Goal: Information Seeking & Learning: Learn about a topic

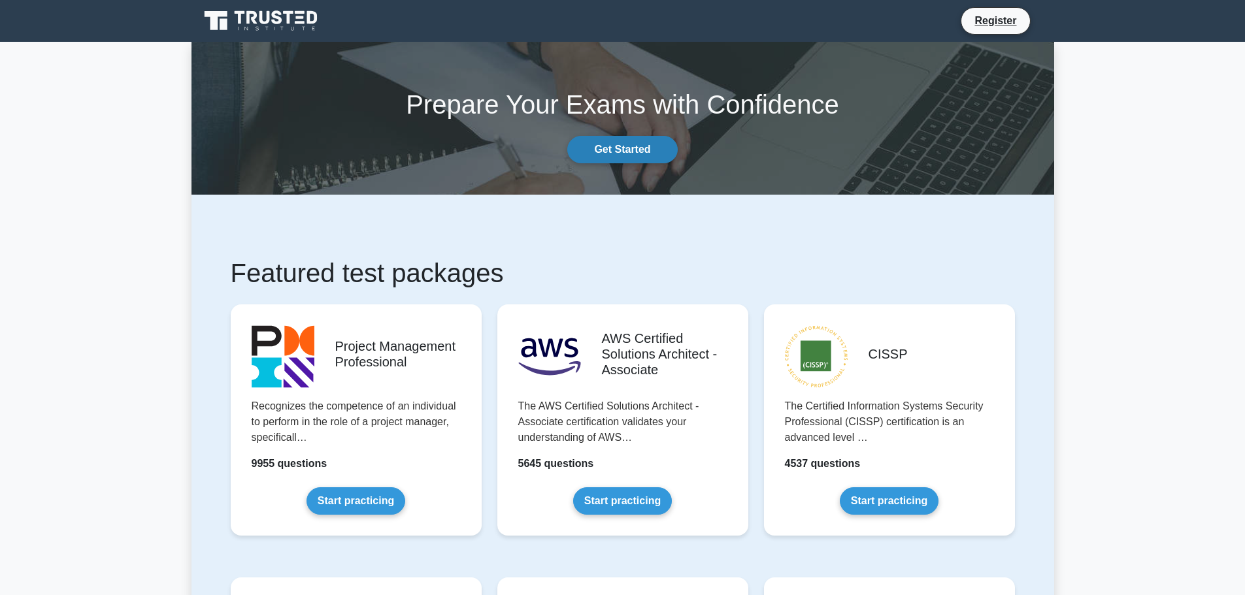
click at [624, 142] on link "Get Started" at bounding box center [622, 149] width 110 height 27
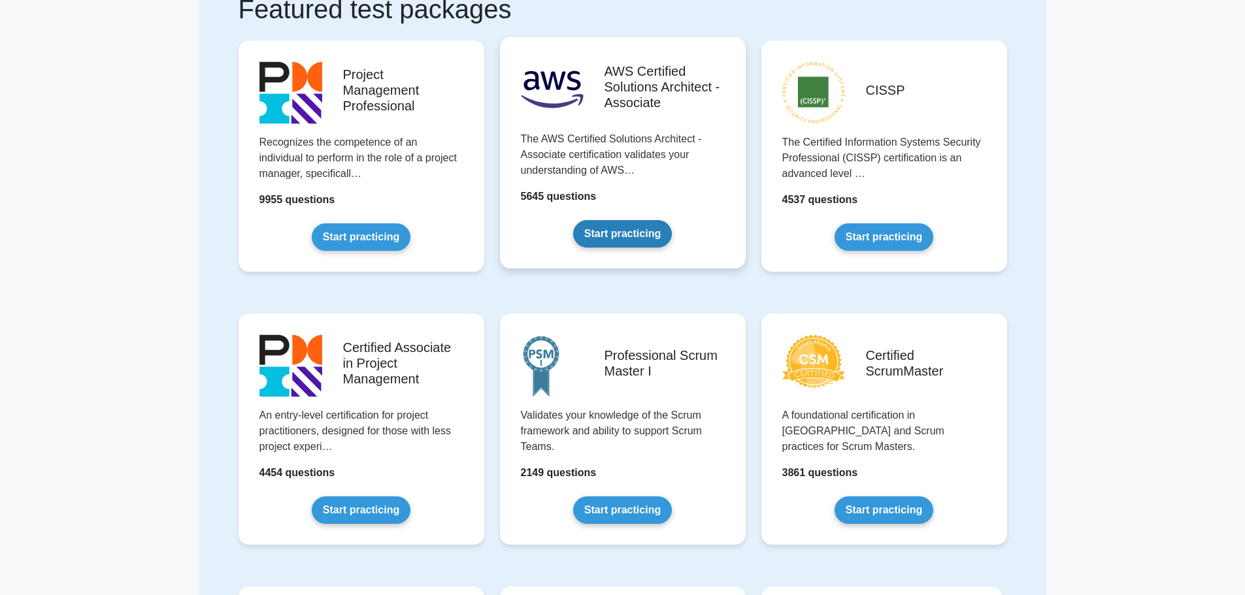
scroll to position [131, 0]
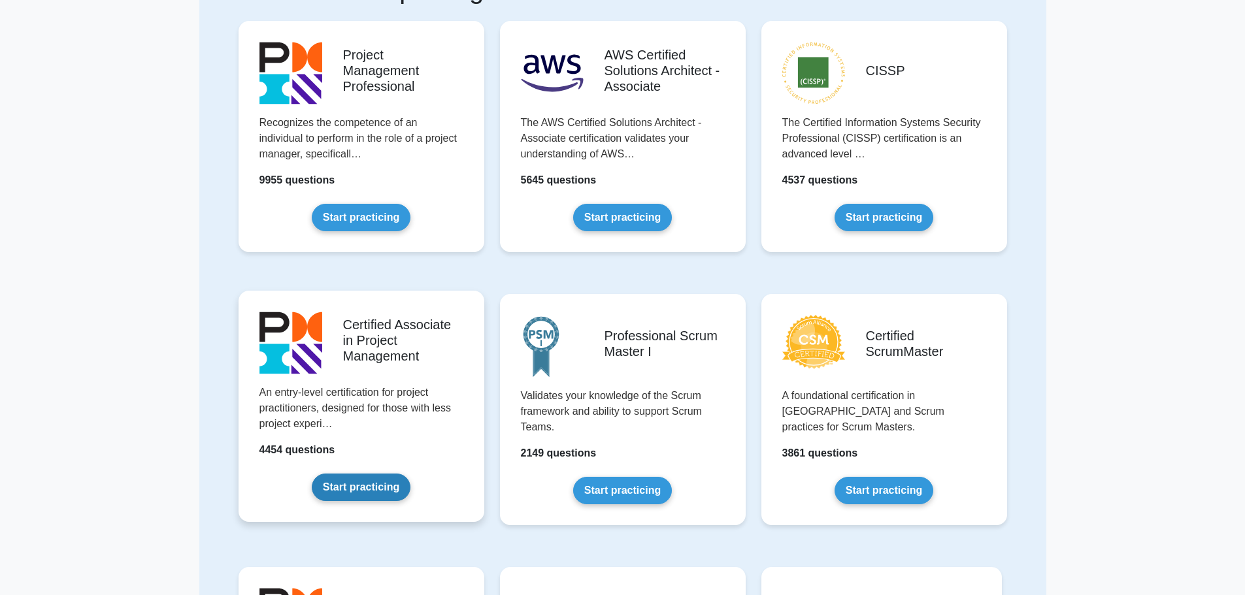
click at [358, 484] on link "Start practicing" at bounding box center [361, 487] width 99 height 27
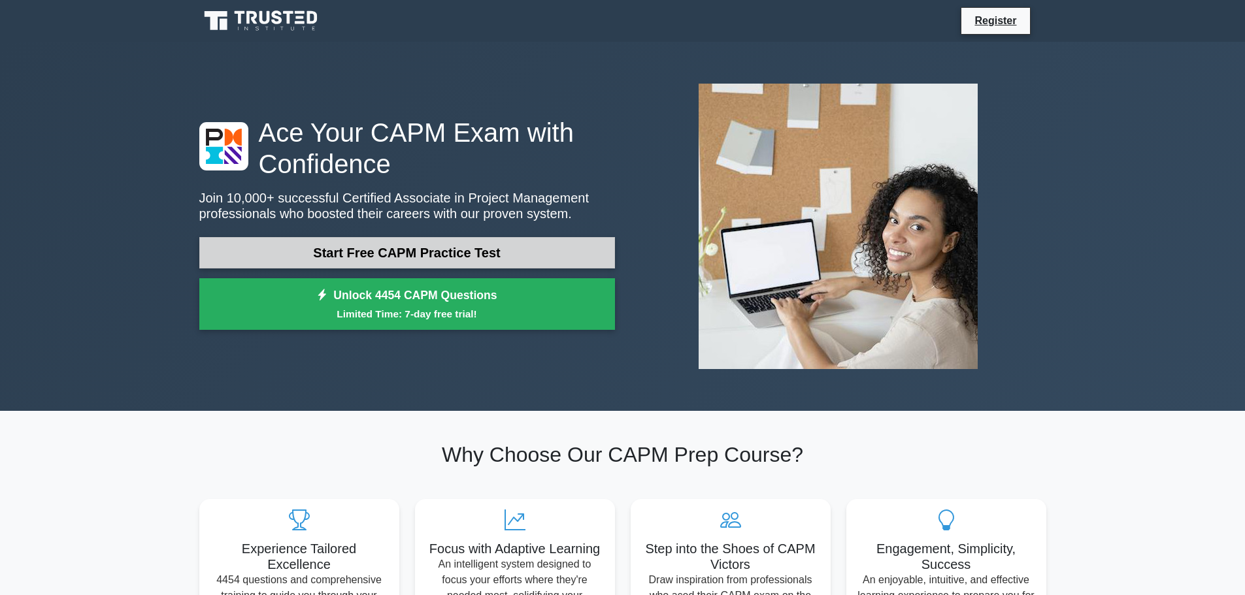
click at [480, 256] on link "Start Free CAPM Practice Test" at bounding box center [407, 252] width 416 height 31
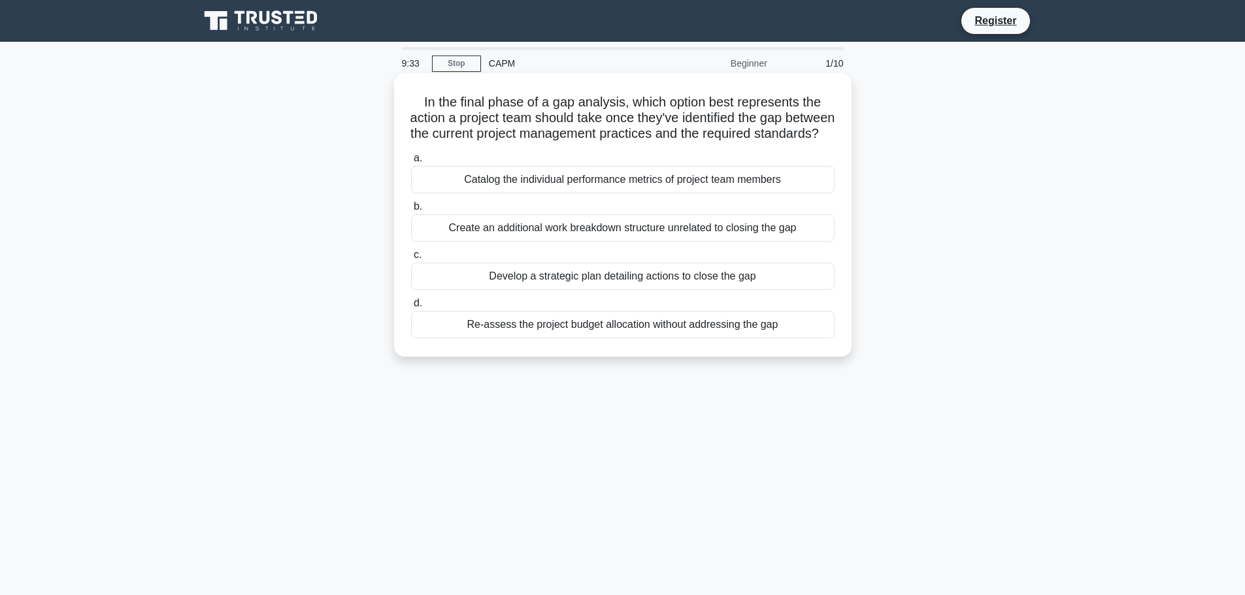
click at [600, 290] on div "Develop a strategic plan detailing actions to close the gap" at bounding box center [623, 276] width 424 height 27
click at [411, 259] on input "c. Develop a strategic plan detailing actions to close the gap" at bounding box center [411, 255] width 0 height 8
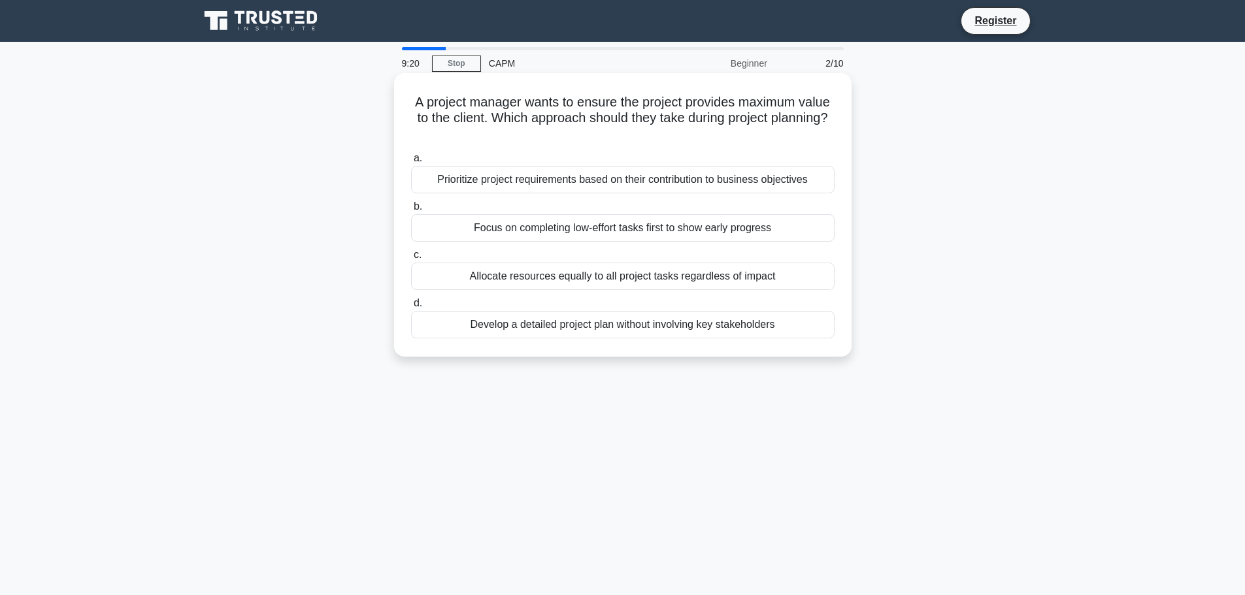
click at [624, 317] on div "Develop a detailed project plan without involving key stakeholders" at bounding box center [623, 324] width 424 height 27
click at [411, 308] on input "d. Develop a detailed project plan without involving key stakeholders" at bounding box center [411, 303] width 0 height 8
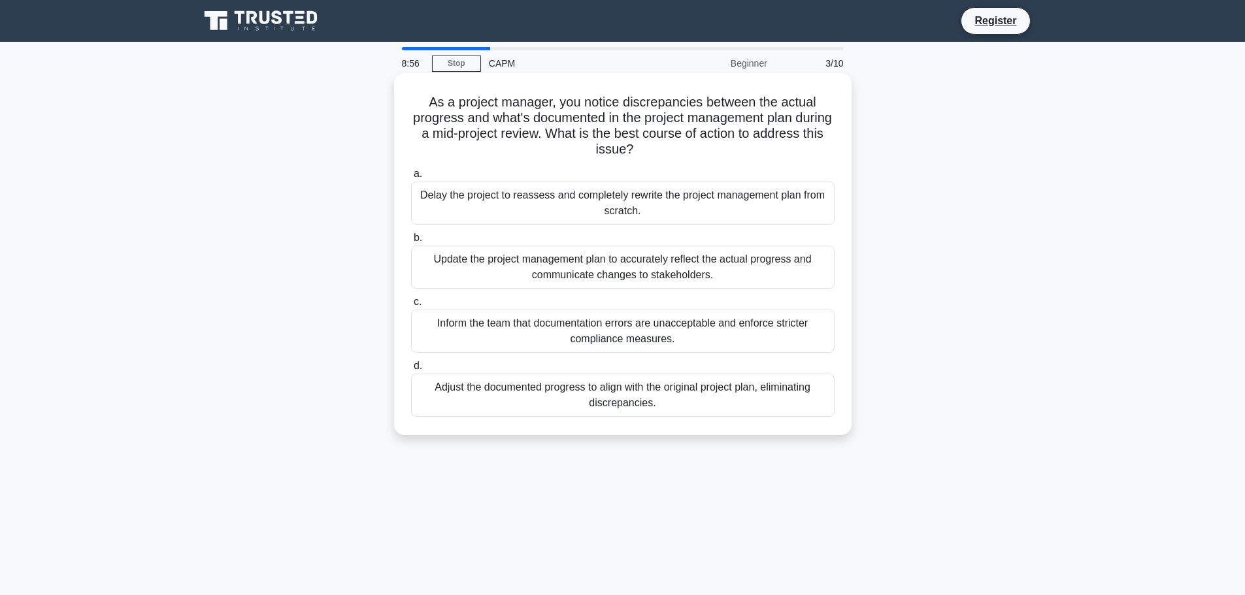
click at [604, 203] on div "Delay the project to reassess and completely rewrite the project management pla…" at bounding box center [623, 203] width 424 height 43
click at [411, 178] on input "a. Delay the project to reassess and completely rewrite the project management …" at bounding box center [411, 174] width 0 height 8
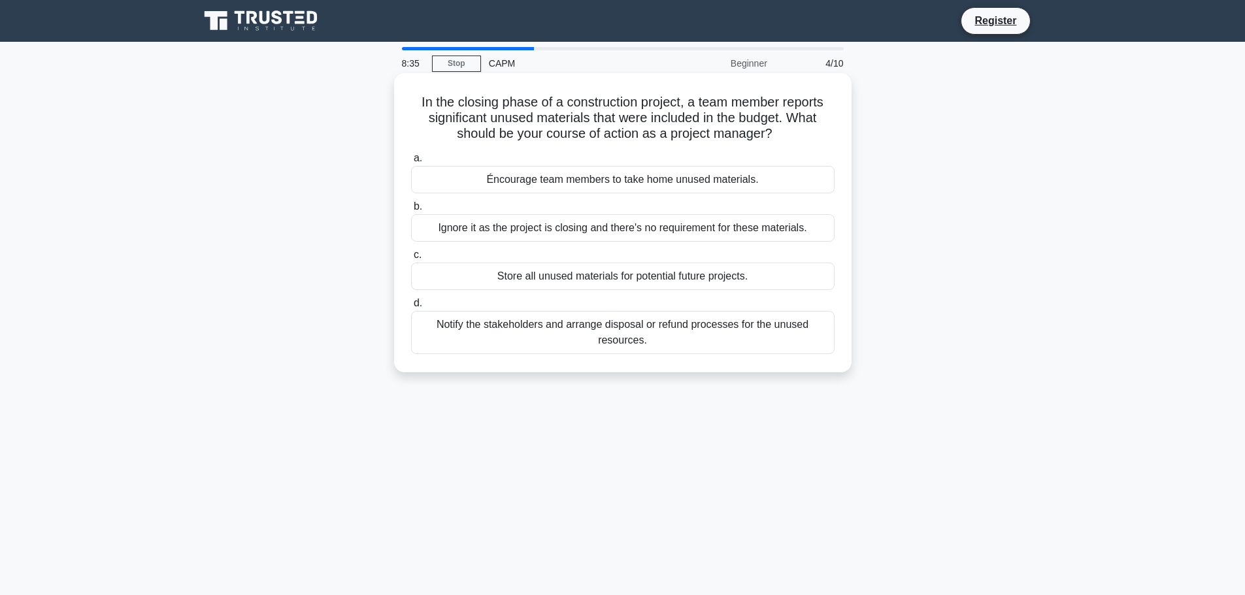
click at [621, 337] on div "Notify the stakeholders and arrange disposal or refund processes for the unused…" at bounding box center [623, 332] width 424 height 43
click at [411, 308] on input "d. Notify the stakeholders and arrange disposal or refund processes for the unu…" at bounding box center [411, 303] width 0 height 8
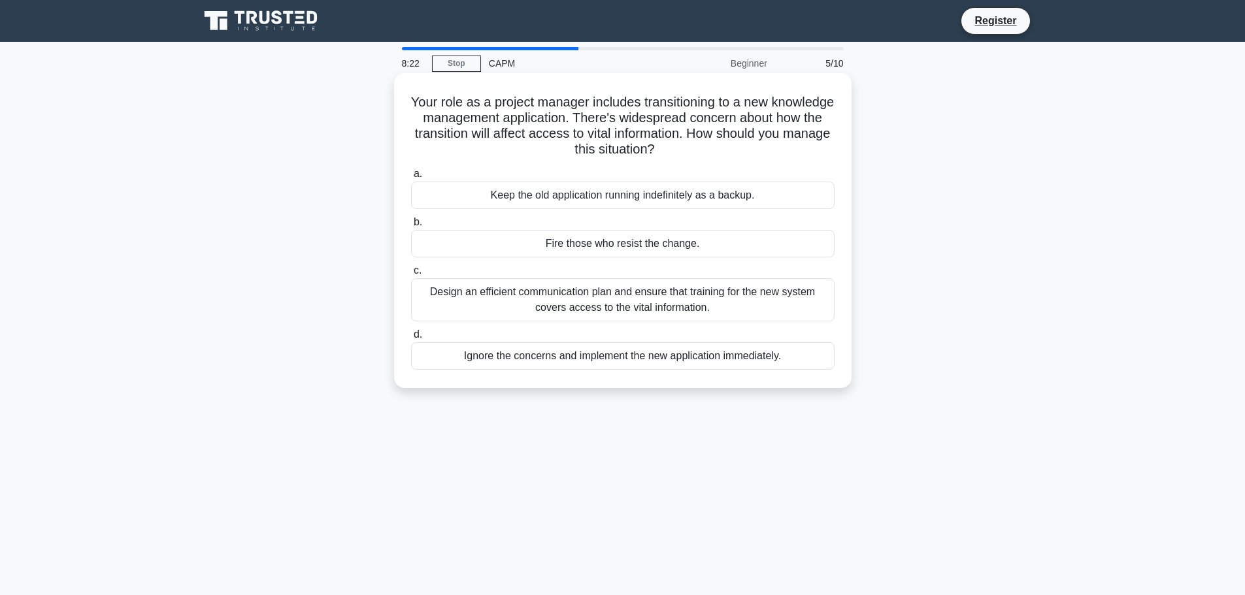
click at [600, 291] on div "Design an efficient communication plan and ensure that training for the new sys…" at bounding box center [623, 299] width 424 height 43
click at [411, 275] on input "c. Design an efficient communication plan and ensure that training for the new …" at bounding box center [411, 271] width 0 height 8
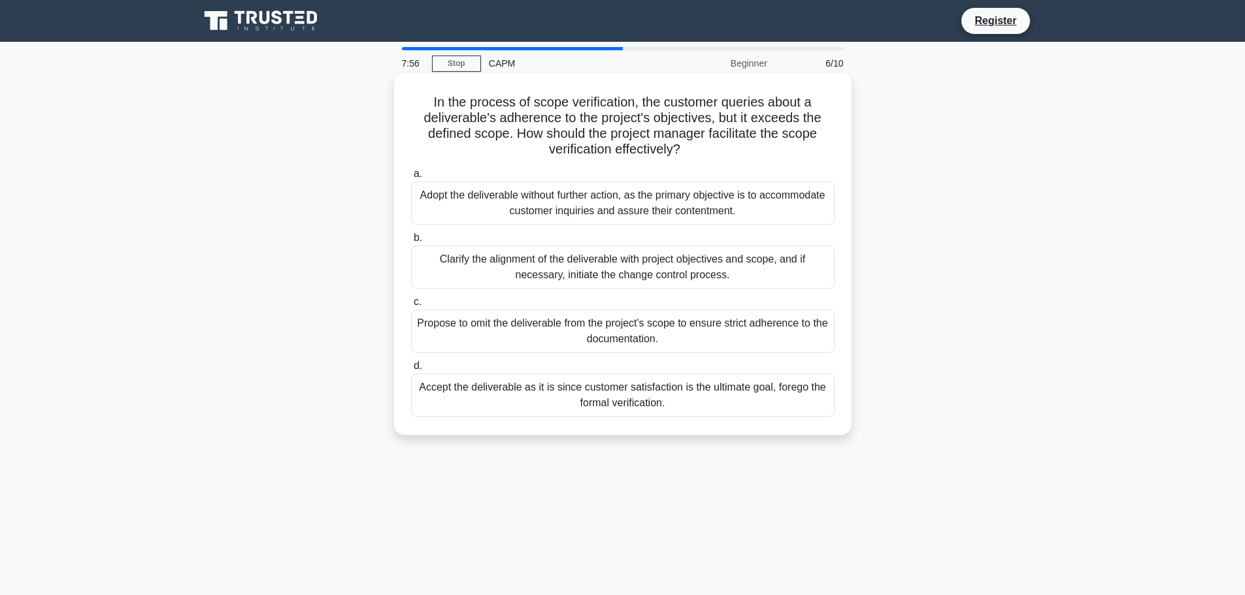
click at [578, 272] on div "Clarify the alignment of the deliverable with project objectives and scope, and…" at bounding box center [623, 267] width 424 height 43
click at [411, 242] on input "b. Clarify the alignment of the deliverable with project objectives and scope, …" at bounding box center [411, 238] width 0 height 8
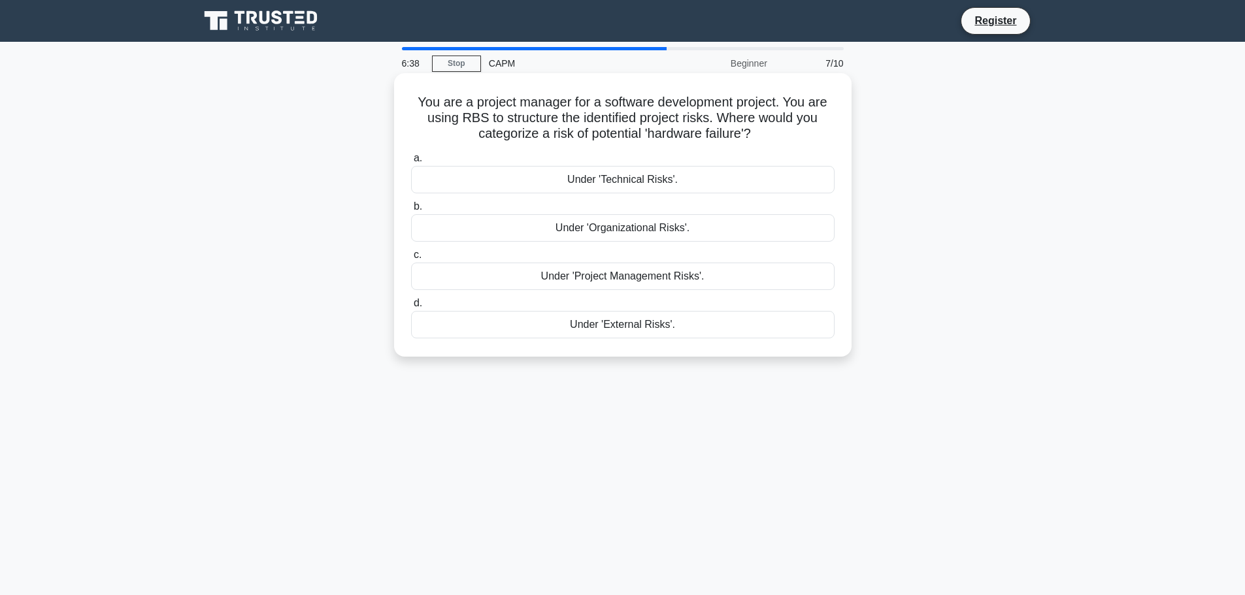
click at [654, 175] on div "Under 'Technical Risks'." at bounding box center [623, 179] width 424 height 27
click at [411, 163] on input "a. Under 'Technical Risks'." at bounding box center [411, 158] width 0 height 8
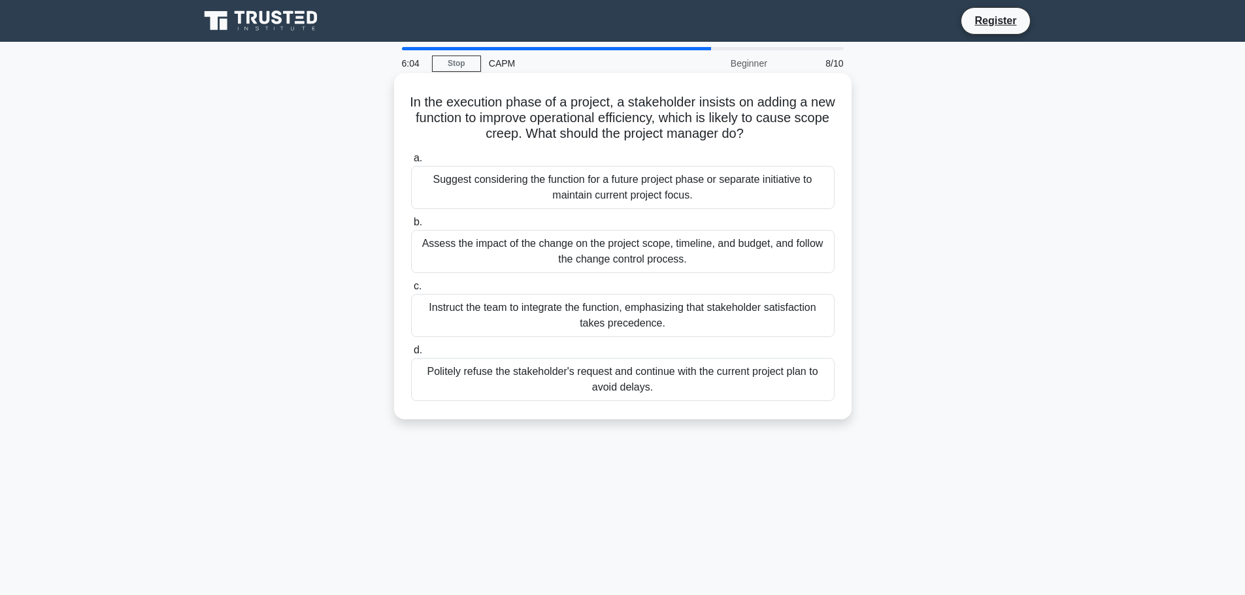
click at [697, 256] on div "Assess the impact of the change on the project scope, timeline, and budget, and…" at bounding box center [623, 251] width 424 height 43
click at [411, 227] on input "b. Assess the impact of the change on the project scope, timeline, and budget, …" at bounding box center [411, 222] width 0 height 8
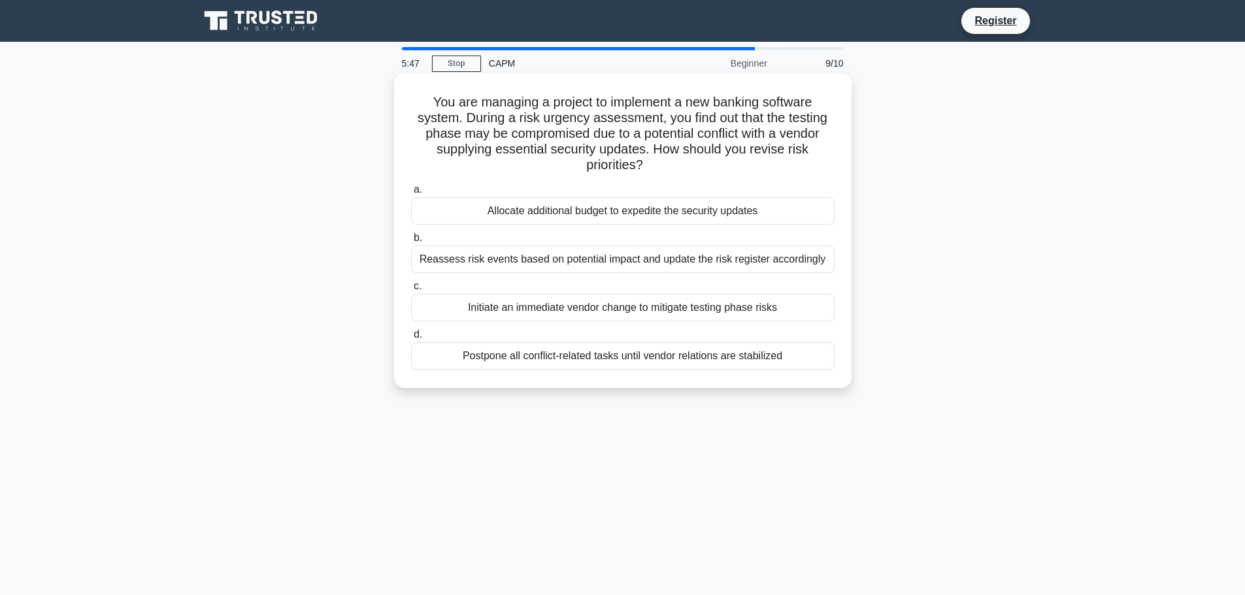
click at [583, 265] on div "Reassess risk events based on potential impact and update the risk register acc…" at bounding box center [623, 259] width 424 height 27
click at [411, 242] on input "b. Reassess risk events based on potential impact and update the risk register …" at bounding box center [411, 238] width 0 height 8
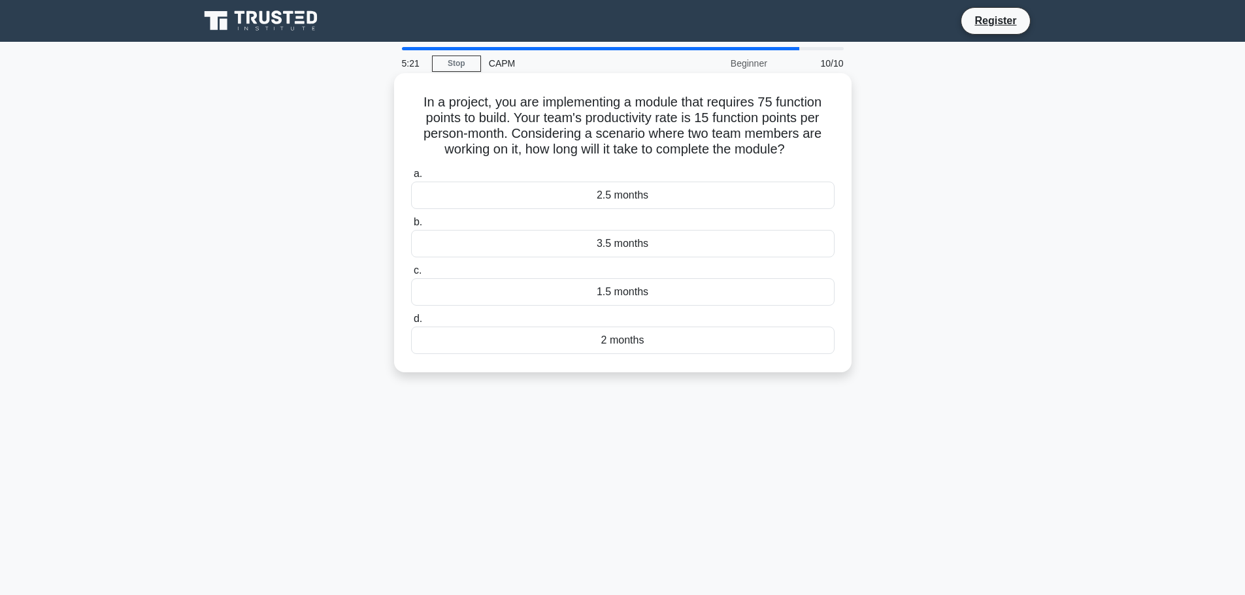
click at [680, 344] on div "2 months" at bounding box center [623, 340] width 424 height 27
click at [411, 324] on input "d. 2 months" at bounding box center [411, 319] width 0 height 8
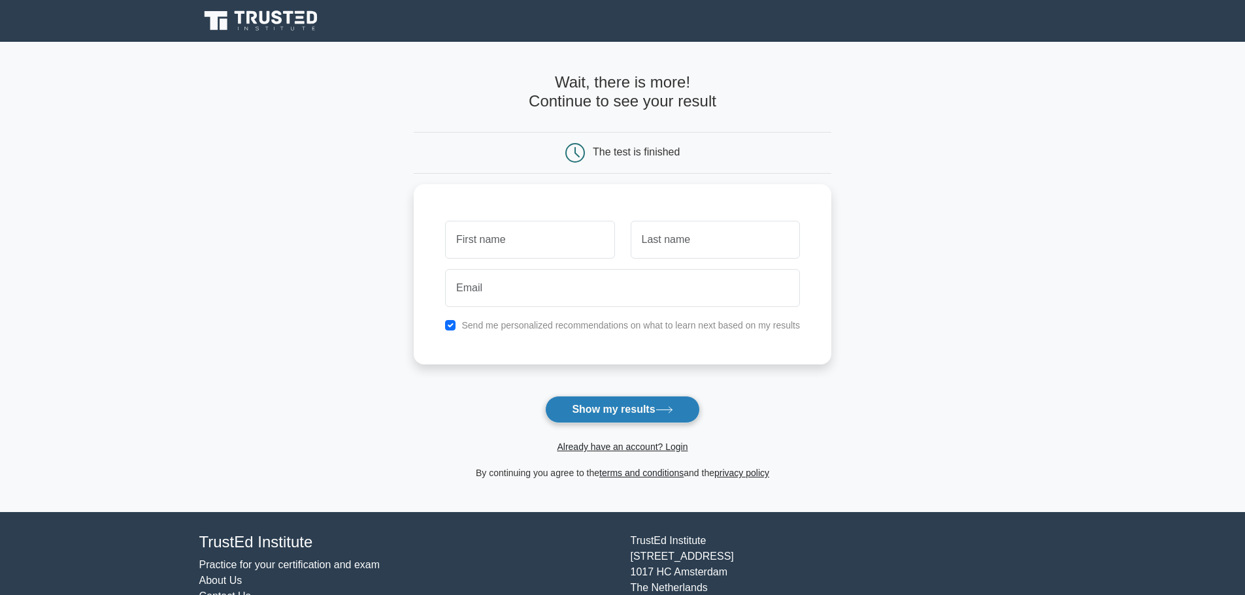
click at [673, 408] on icon at bounding box center [665, 410] width 18 height 7
click at [514, 242] on input "text" at bounding box center [529, 237] width 169 height 38
type input "ASHIKA"
click at [648, 234] on input "text" at bounding box center [715, 237] width 169 height 38
type input "[PERSON_NAME]"
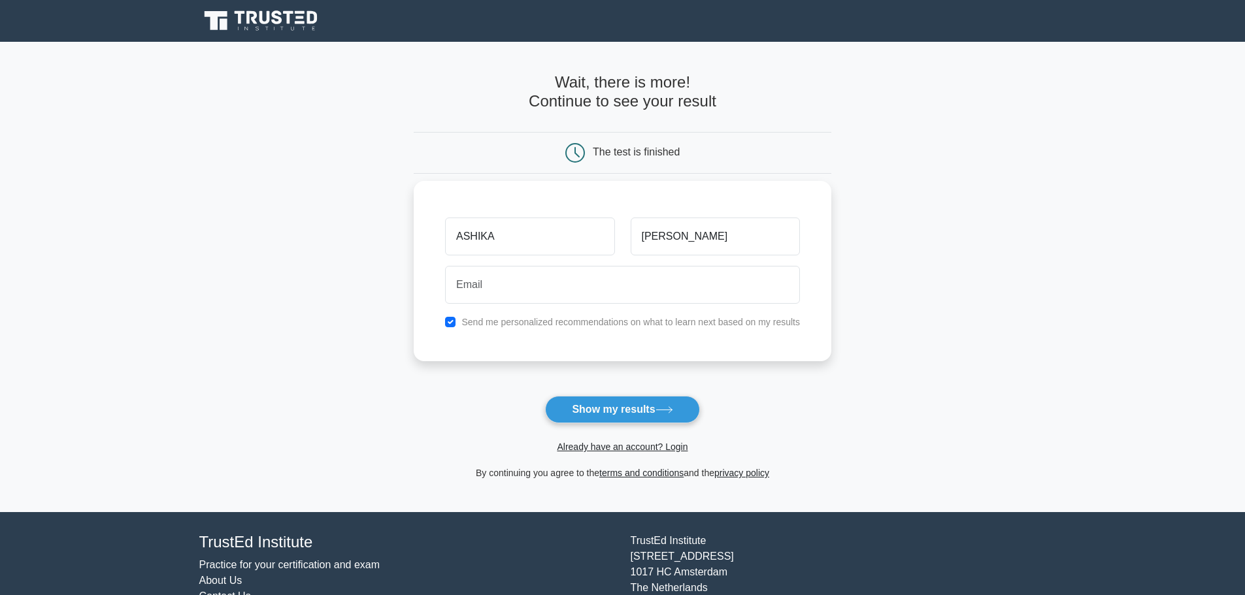
click at [616, 313] on div "ASHIKA PARVEEN Send me personalized recommendations on what to learn next based…" at bounding box center [623, 271] width 418 height 180
click at [608, 288] on input "email" at bounding box center [622, 285] width 355 height 38
type input "[EMAIL_ADDRESS][DOMAIN_NAME]"
click at [605, 420] on button "Show my results" at bounding box center [622, 409] width 154 height 27
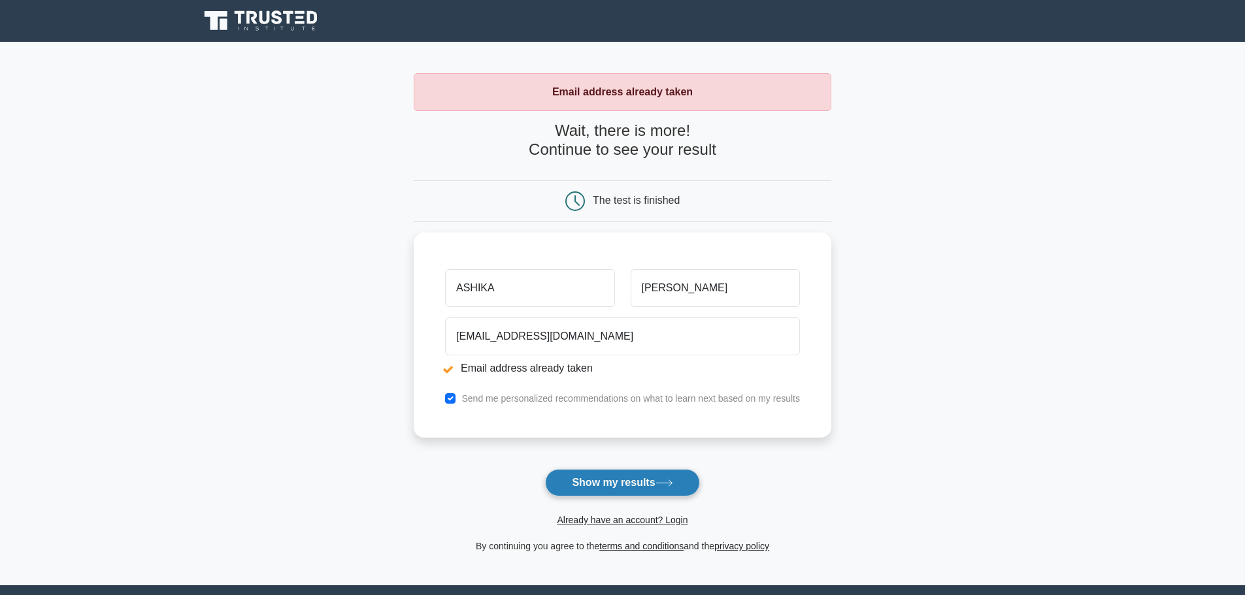
click at [633, 478] on button "Show my results" at bounding box center [622, 482] width 154 height 27
click at [607, 481] on button "Show my results" at bounding box center [622, 482] width 154 height 27
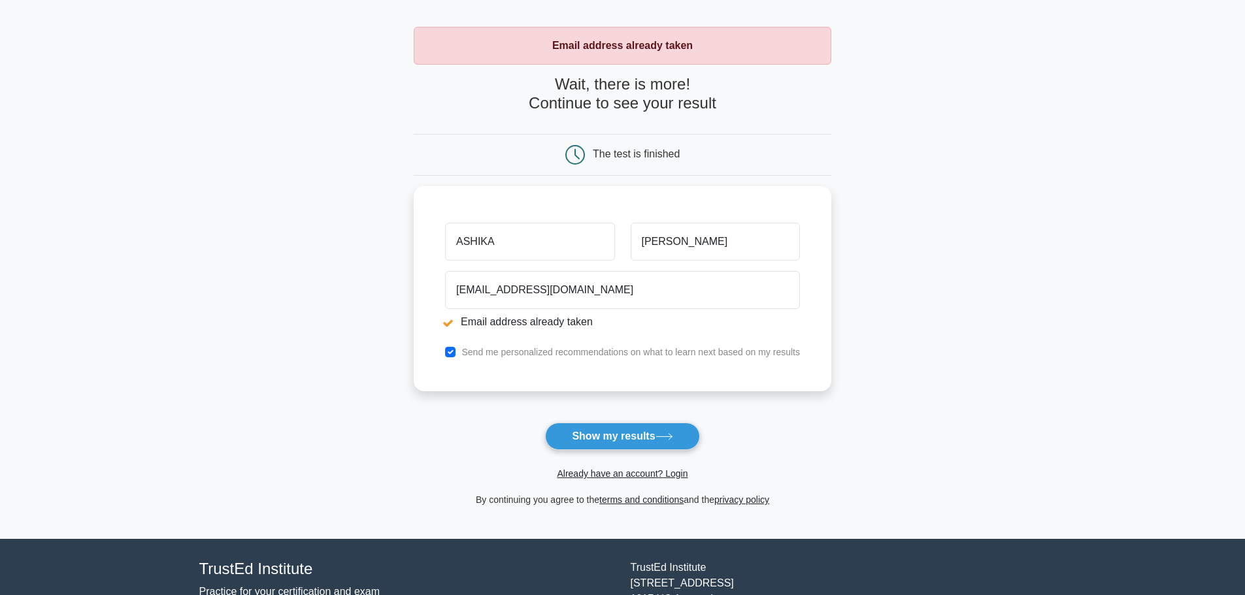
scroll to position [135, 0]
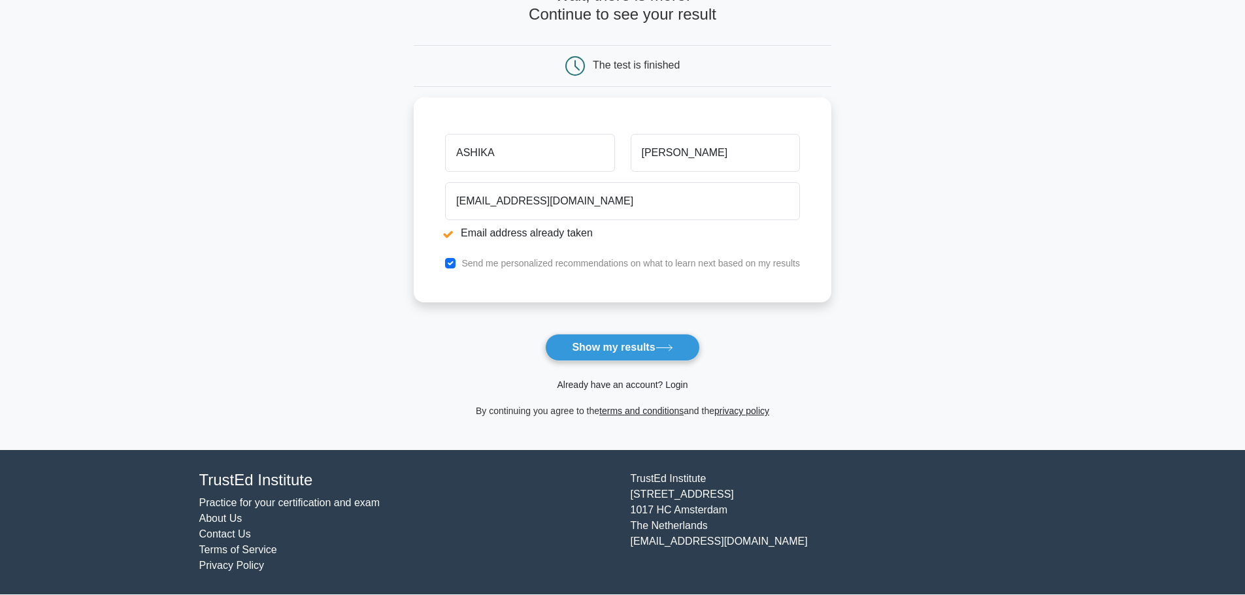
click at [618, 386] on link "Already have an account? Login" at bounding box center [622, 385] width 131 height 10
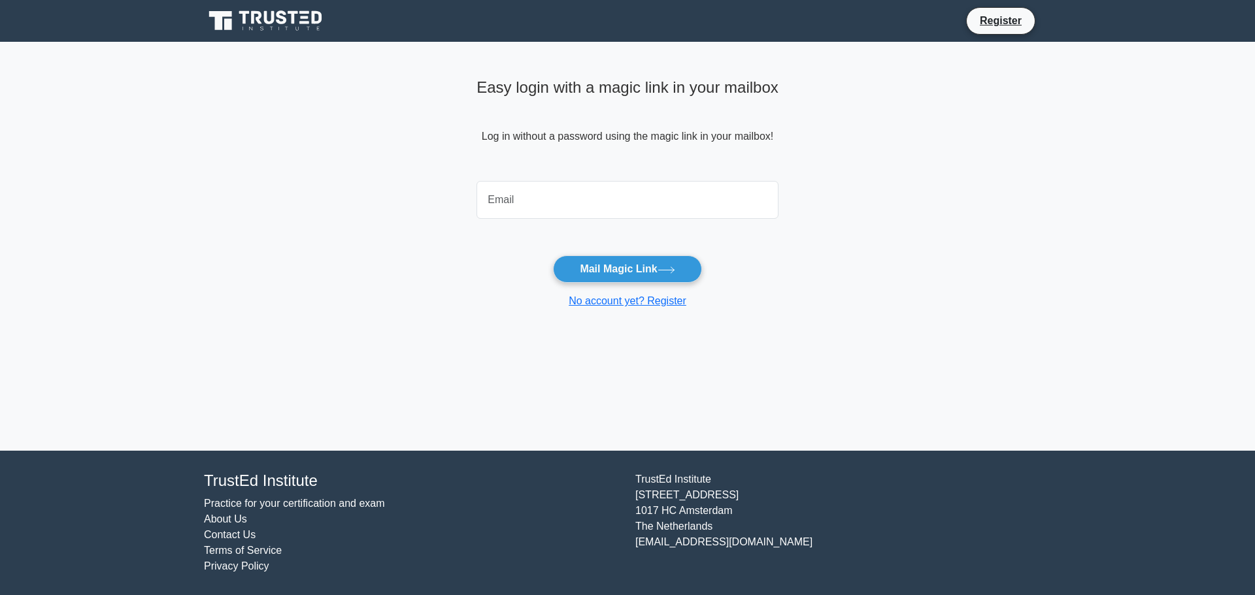
click at [550, 205] on input "email" at bounding box center [627, 200] width 302 height 38
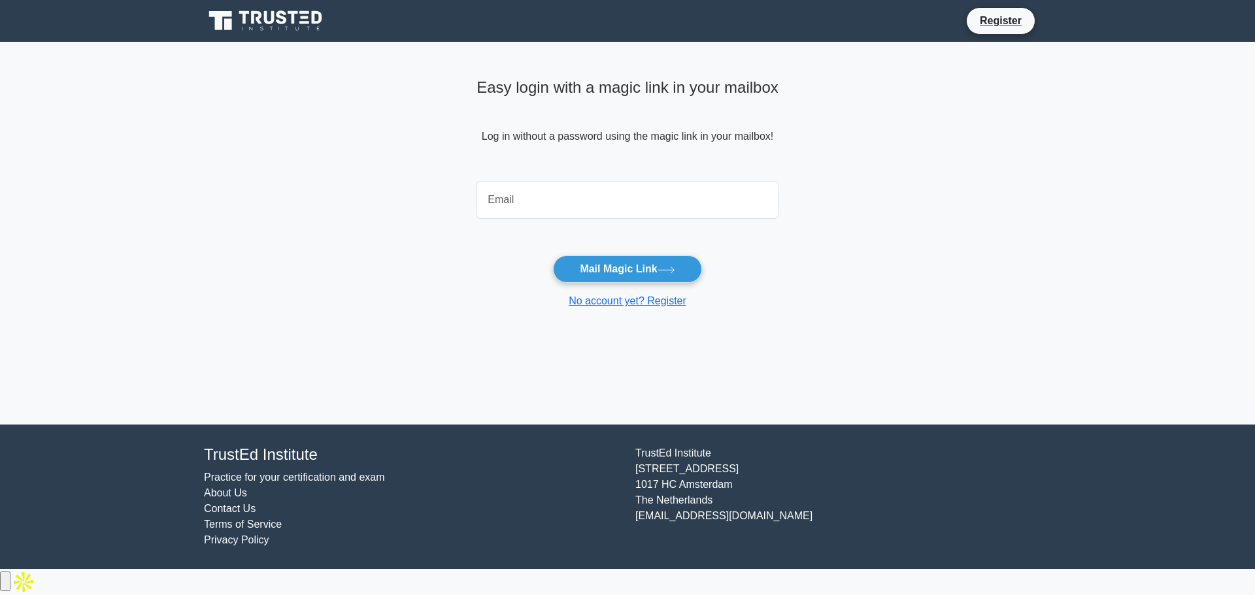
type input "[EMAIL_ADDRESS][DOMAIN_NAME]"
click at [627, 264] on button "Mail Magic Link" at bounding box center [627, 269] width 148 height 27
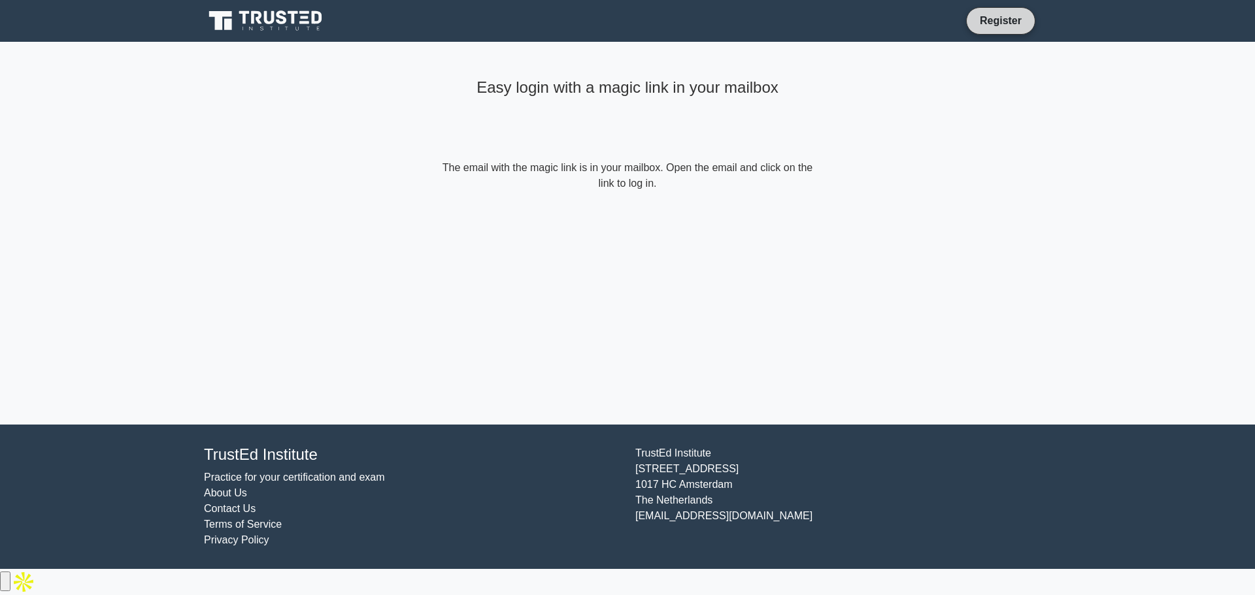
click at [1006, 22] on link "Register" at bounding box center [1001, 20] width 58 height 16
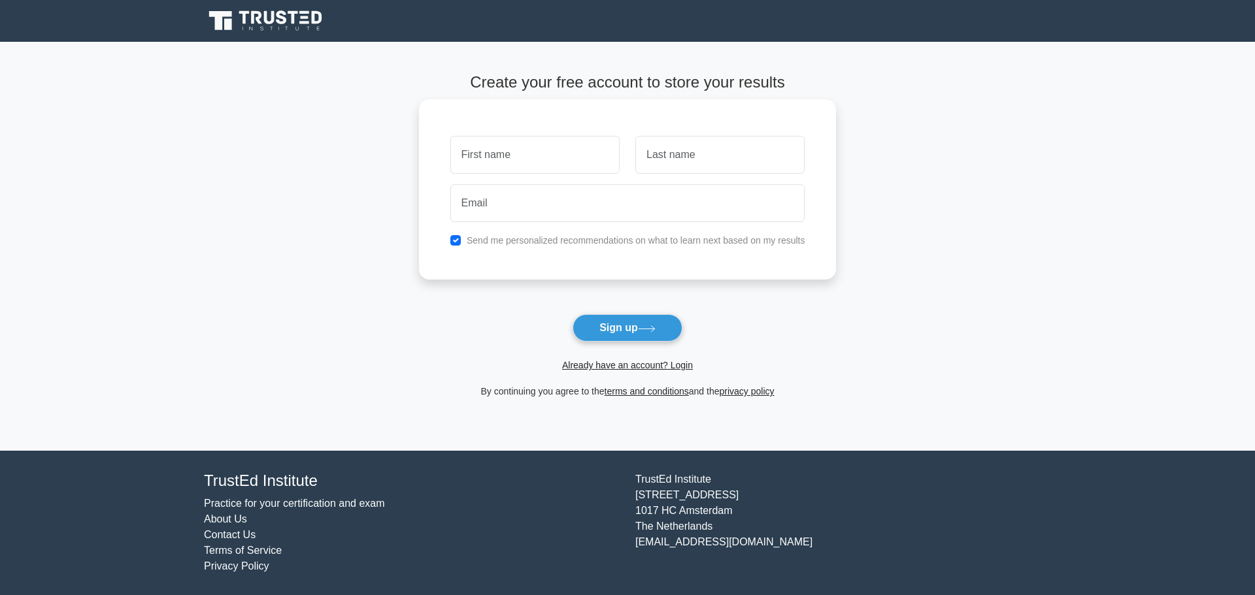
click at [488, 152] on input "text" at bounding box center [534, 155] width 169 height 38
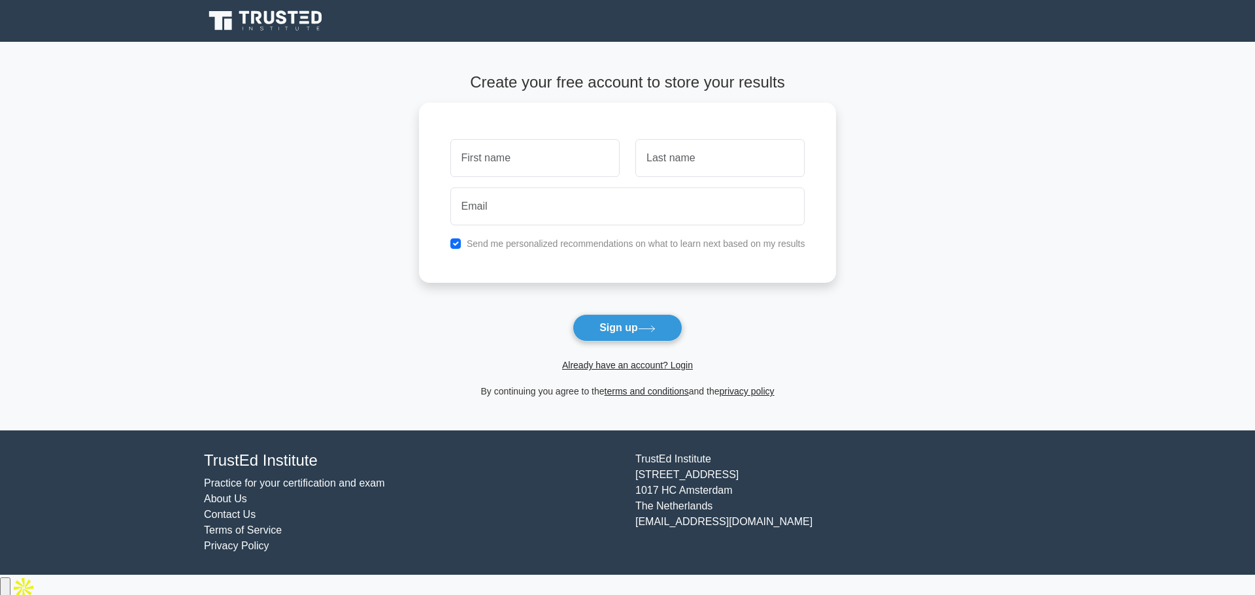
click at [358, 133] on main "Create your free account to store your results Send me personalized recommendat…" at bounding box center [627, 236] width 1255 height 389
click at [627, 369] on link "Already have an account? Login" at bounding box center [627, 365] width 131 height 10
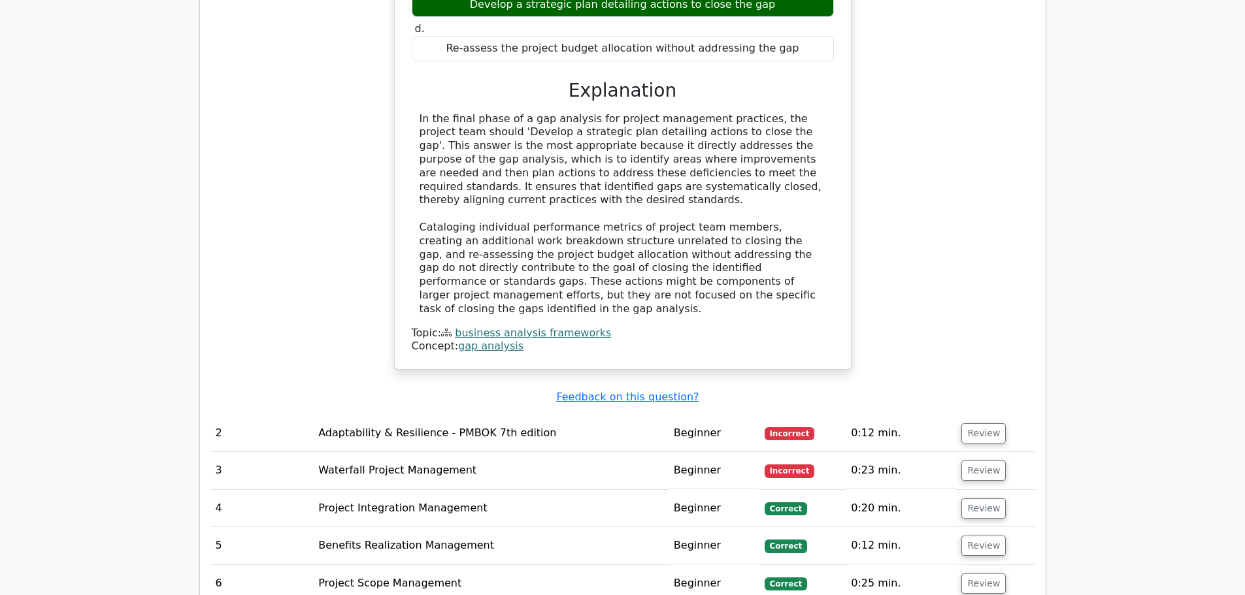
scroll to position [1503, 0]
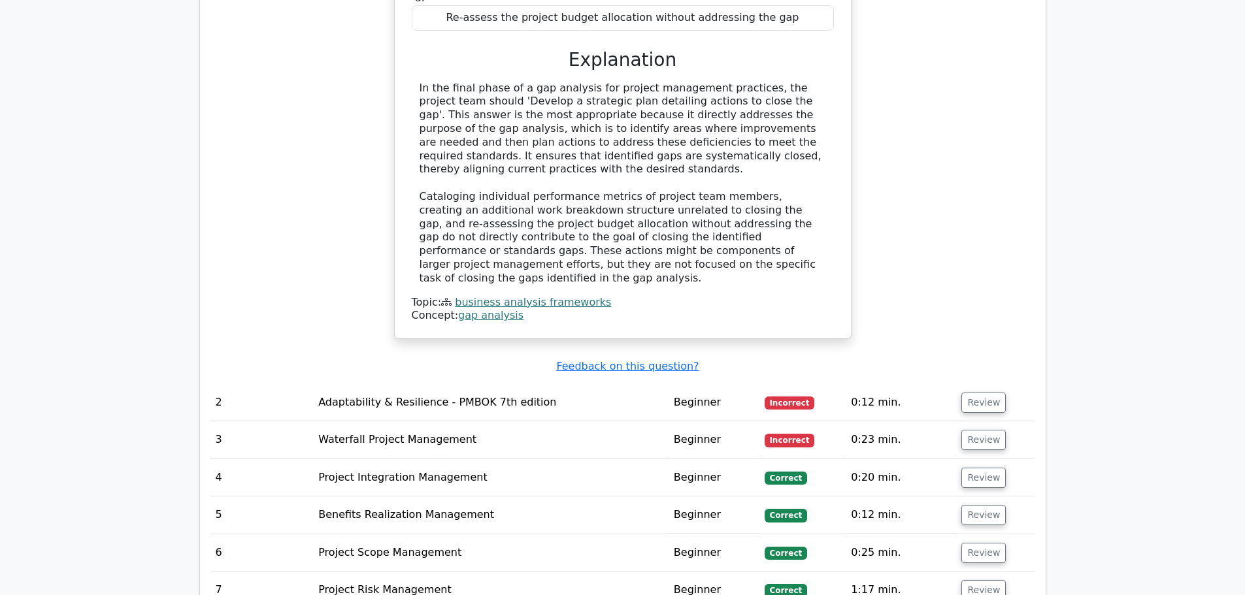
click at [468, 384] on td "Adaptability & Resilience - PMBOK 7th edition" at bounding box center [491, 402] width 356 height 37
click at [987, 393] on button "Review" at bounding box center [983, 403] width 44 height 20
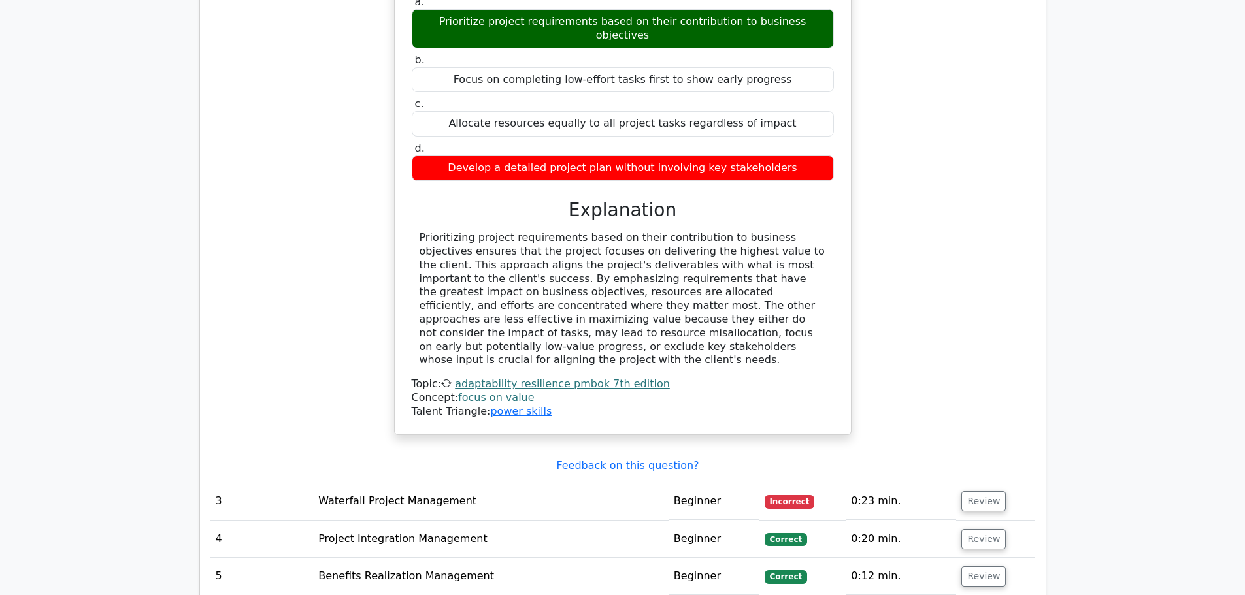
scroll to position [2026, 0]
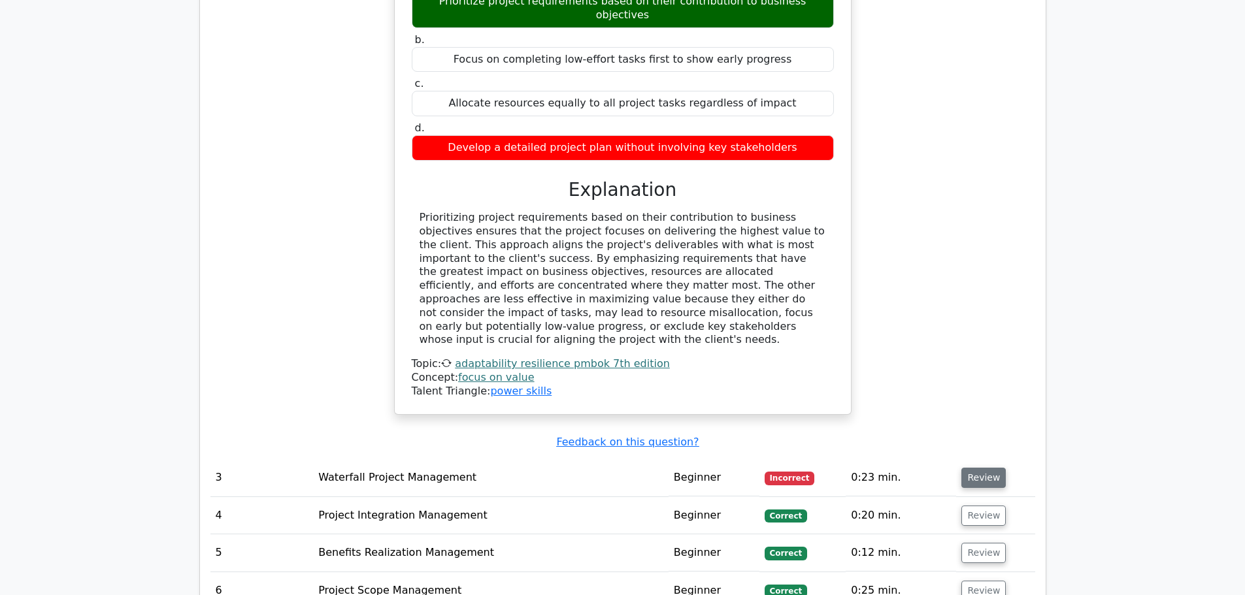
click at [988, 468] on button "Review" at bounding box center [983, 478] width 44 height 20
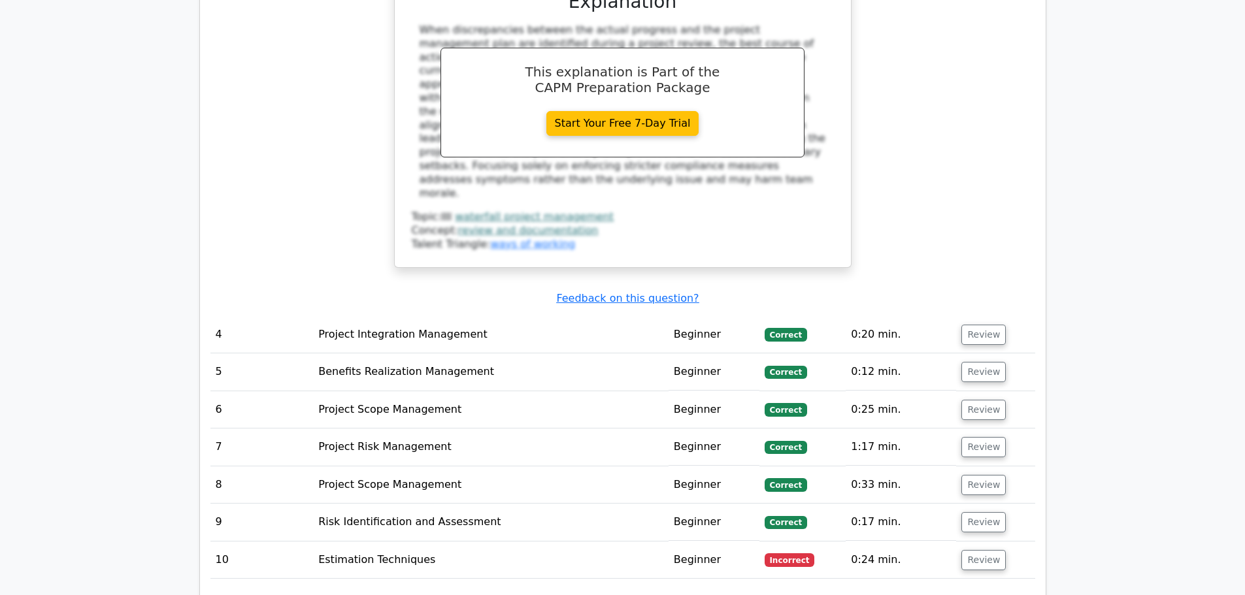
scroll to position [2876, 0]
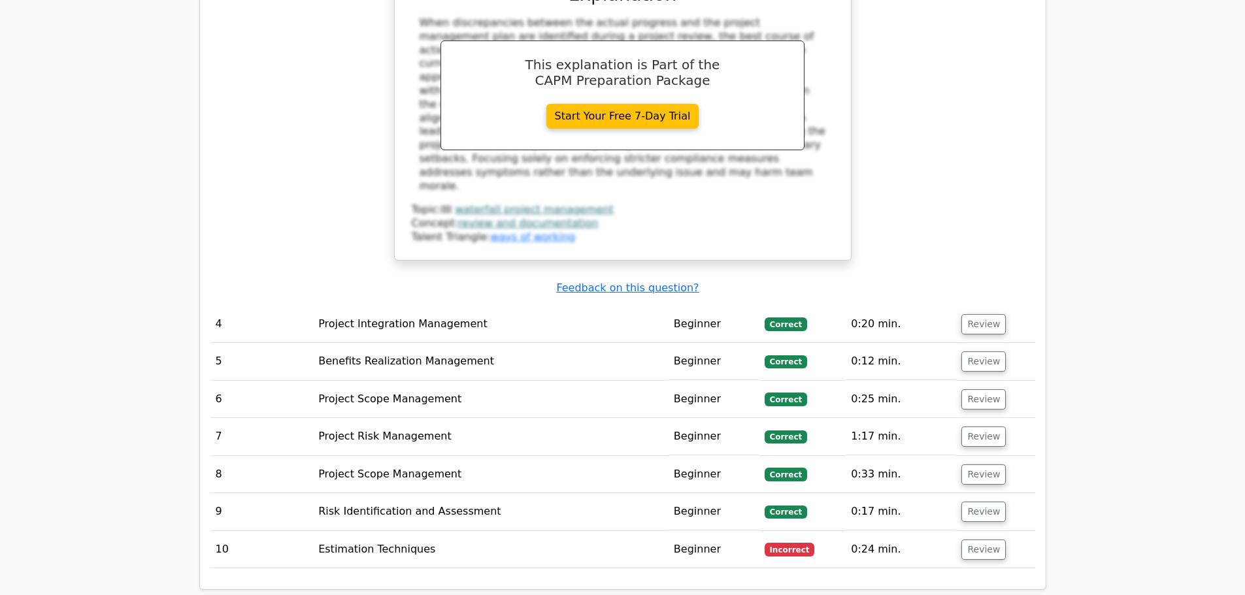
click at [571, 531] on td "Estimation Techniques" at bounding box center [491, 549] width 356 height 37
click at [968, 540] on button "Review" at bounding box center [983, 550] width 44 height 20
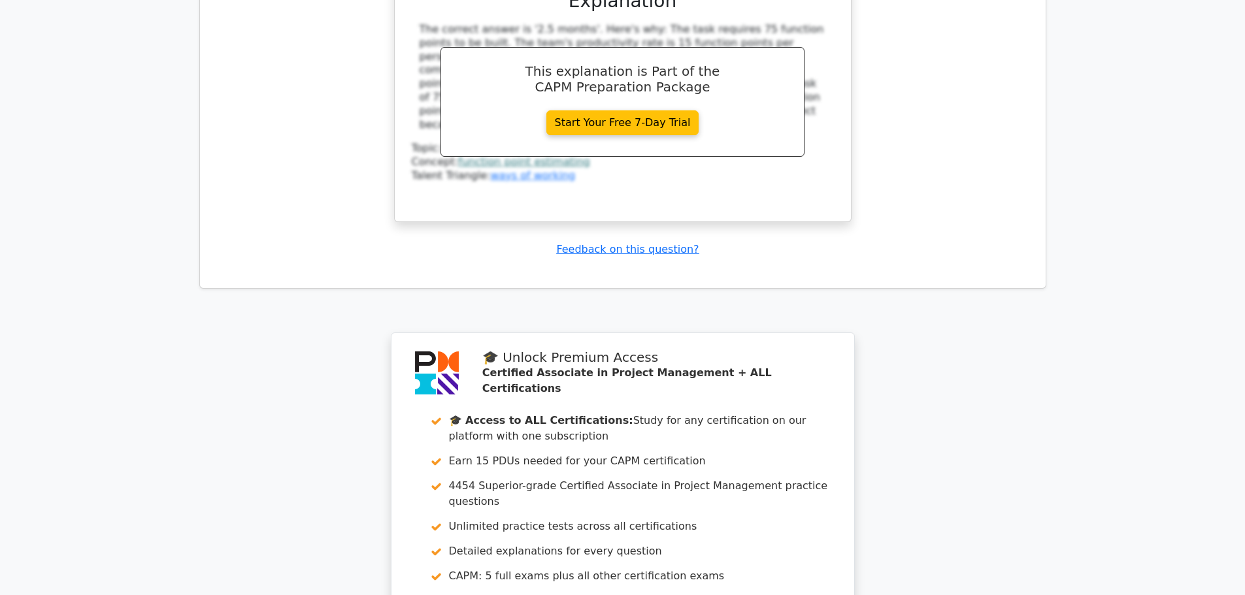
scroll to position [3987, 0]
